Goal: Find specific page/section: Find specific page/section

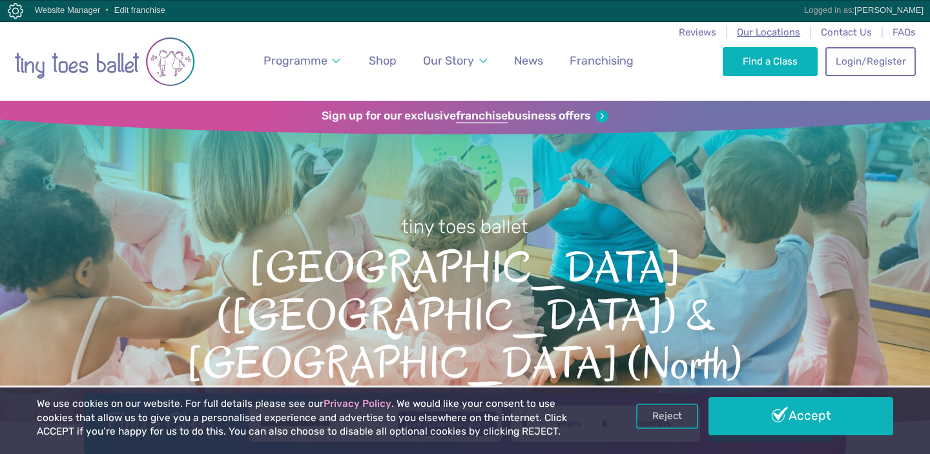
click at [777, 34] on span "Our Locations" at bounding box center [768, 32] width 63 height 12
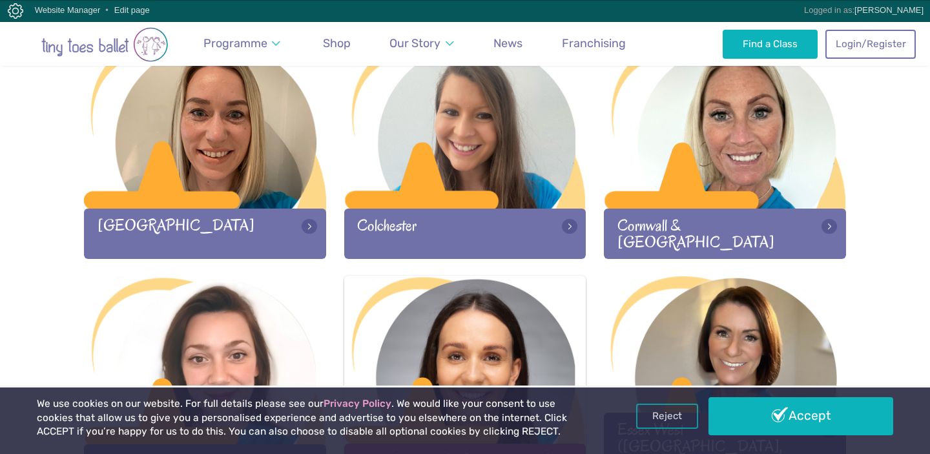
scroll to position [703, 0]
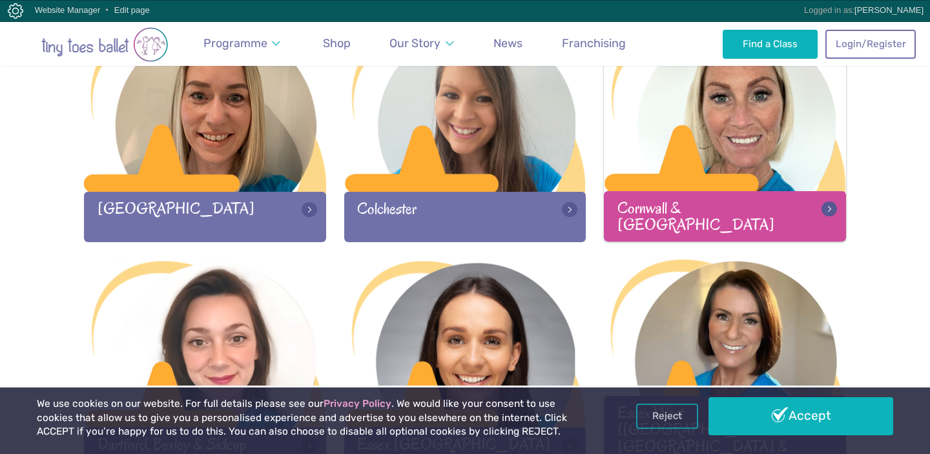
click at [673, 198] on div "Cornwall & [GEOGRAPHIC_DATA]" at bounding box center [725, 216] width 242 height 50
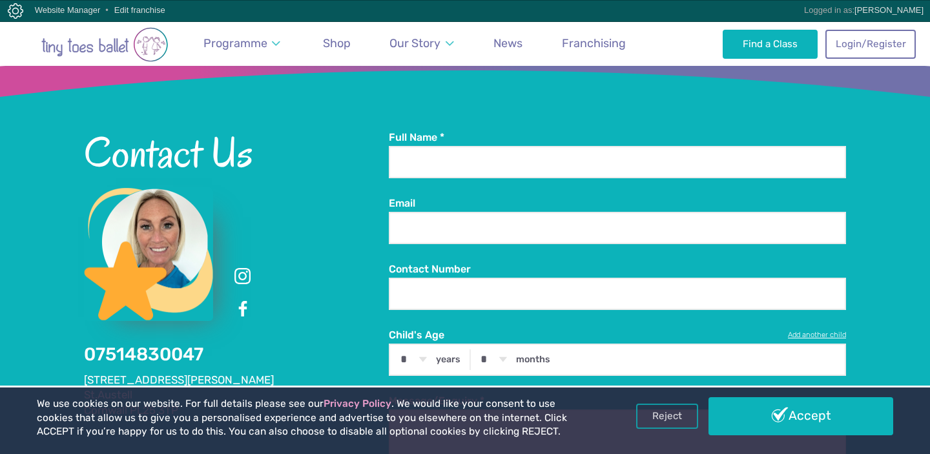
scroll to position [2204, 0]
